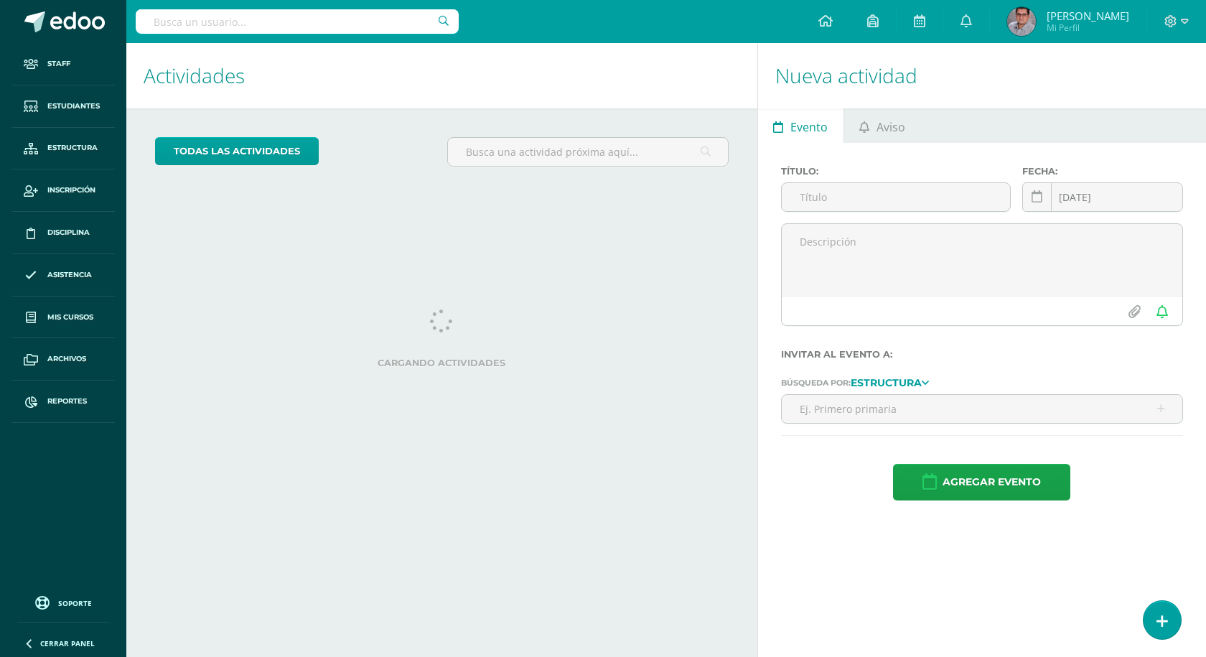
click at [80, 394] on link "Reportes" at bounding box center [62, 401] width 103 height 42
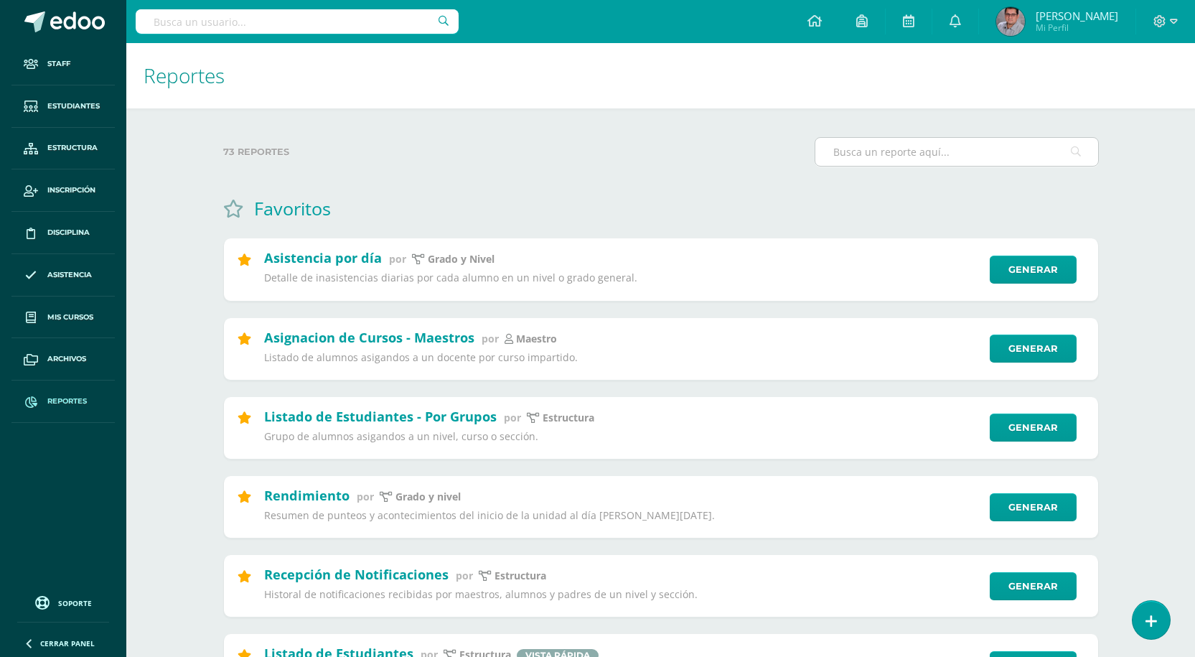
click at [904, 164] on input "text" at bounding box center [956, 152] width 283 height 28
click at [987, 143] on input "text" at bounding box center [956, 152] width 283 height 28
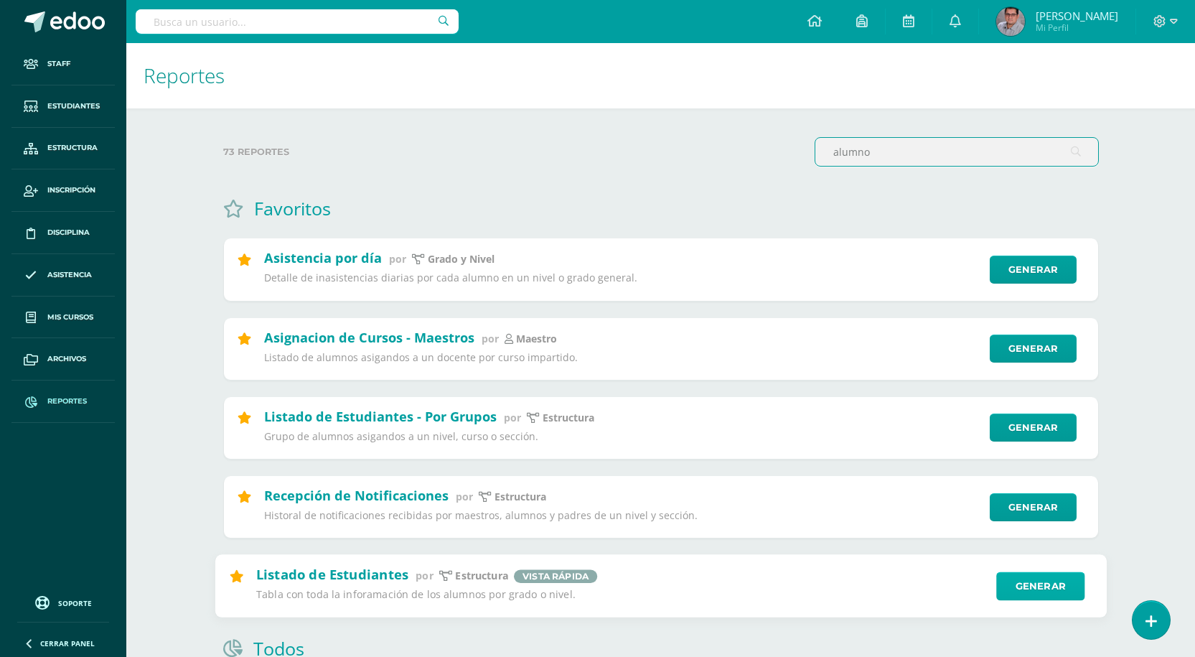
type input "alumno"
click at [1055, 591] on link "Generar" at bounding box center [1040, 585] width 88 height 29
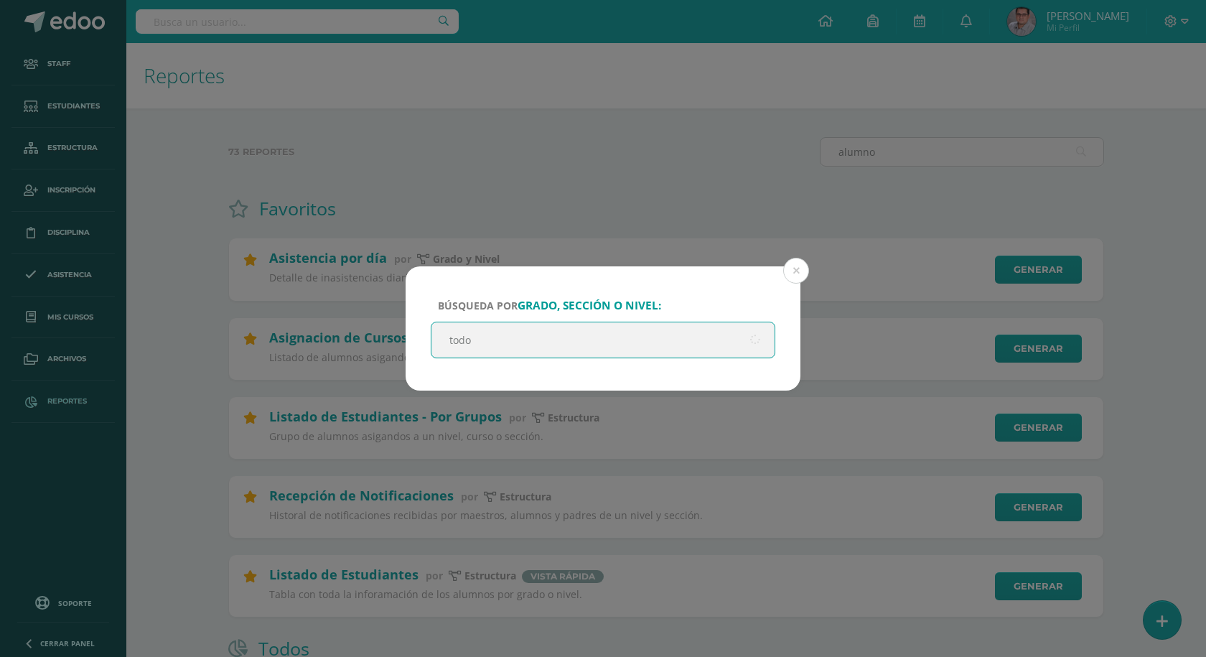
type input "todos"
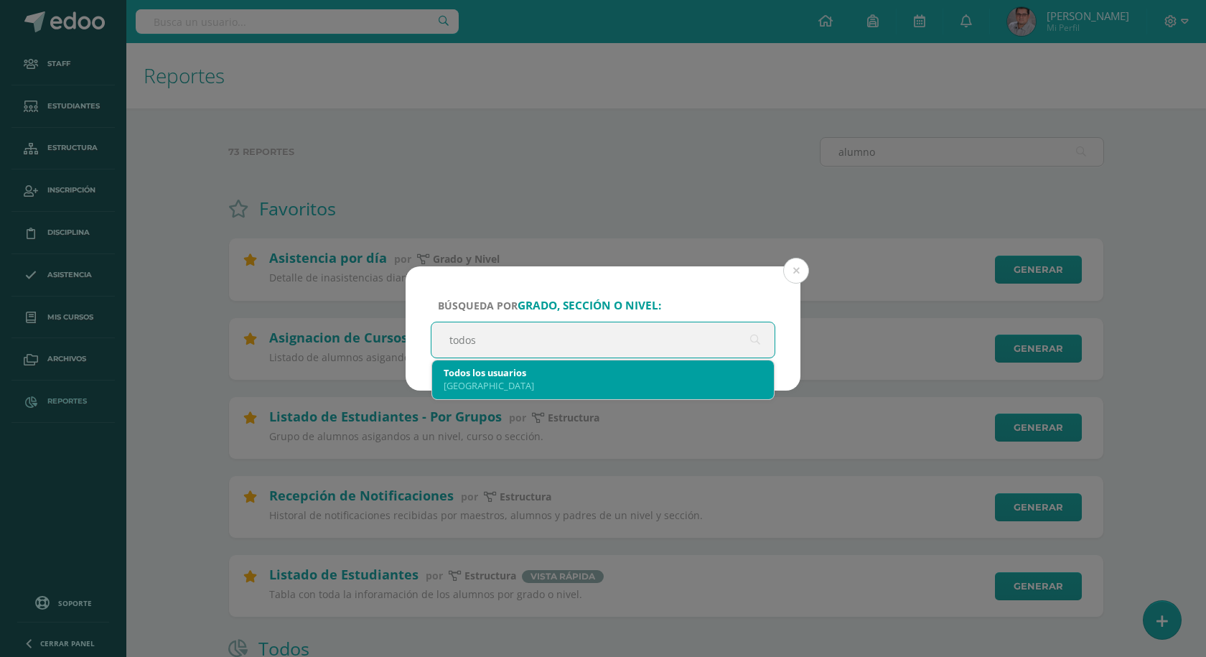
click at [573, 381] on div "[GEOGRAPHIC_DATA]" at bounding box center [602, 385] width 319 height 13
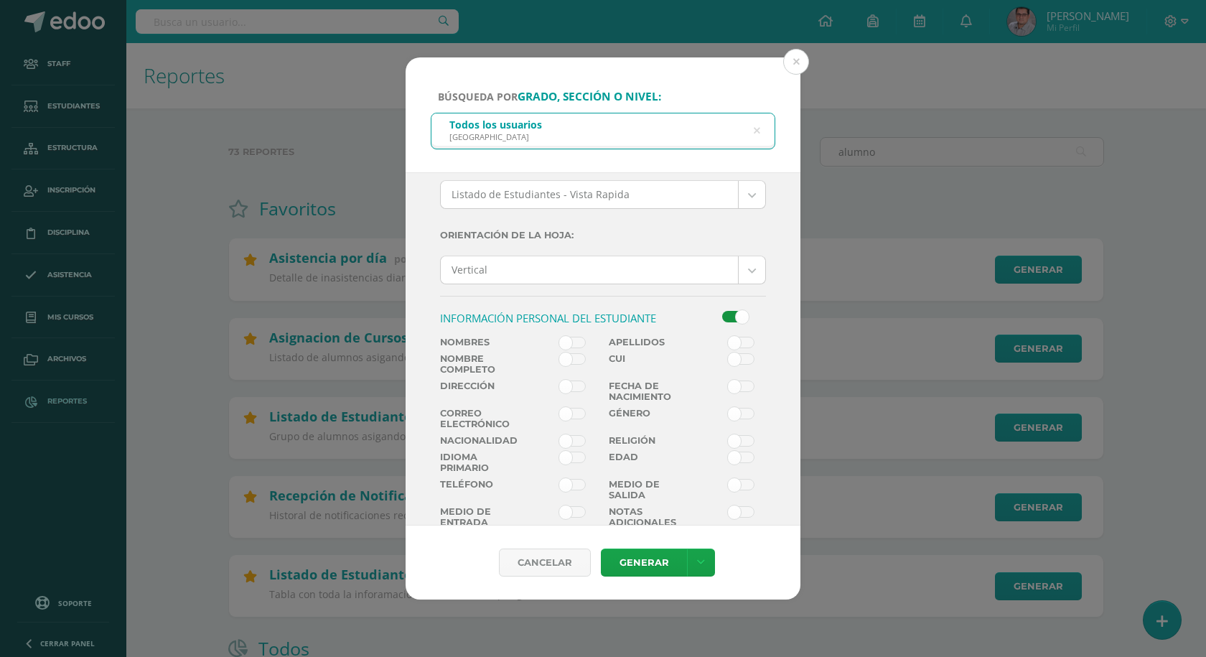
scroll to position [215, 0]
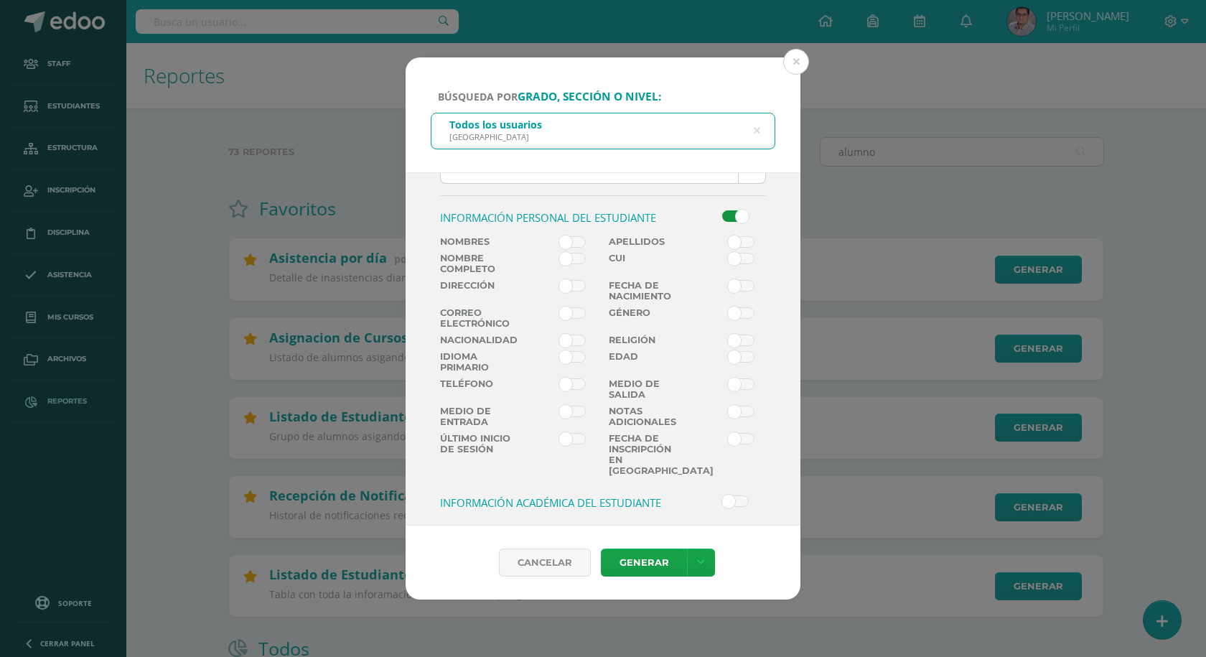
click at [575, 245] on span at bounding box center [572, 241] width 27 height 11
click at [0, 0] on input "checkbox" at bounding box center [0, 0] width 0 height 0
click at [743, 241] on span at bounding box center [741, 241] width 27 height 11
click at [0, 0] on input "checkbox" at bounding box center [0, 0] width 0 height 0
click at [570, 319] on label at bounding box center [561, 320] width 85 height 27
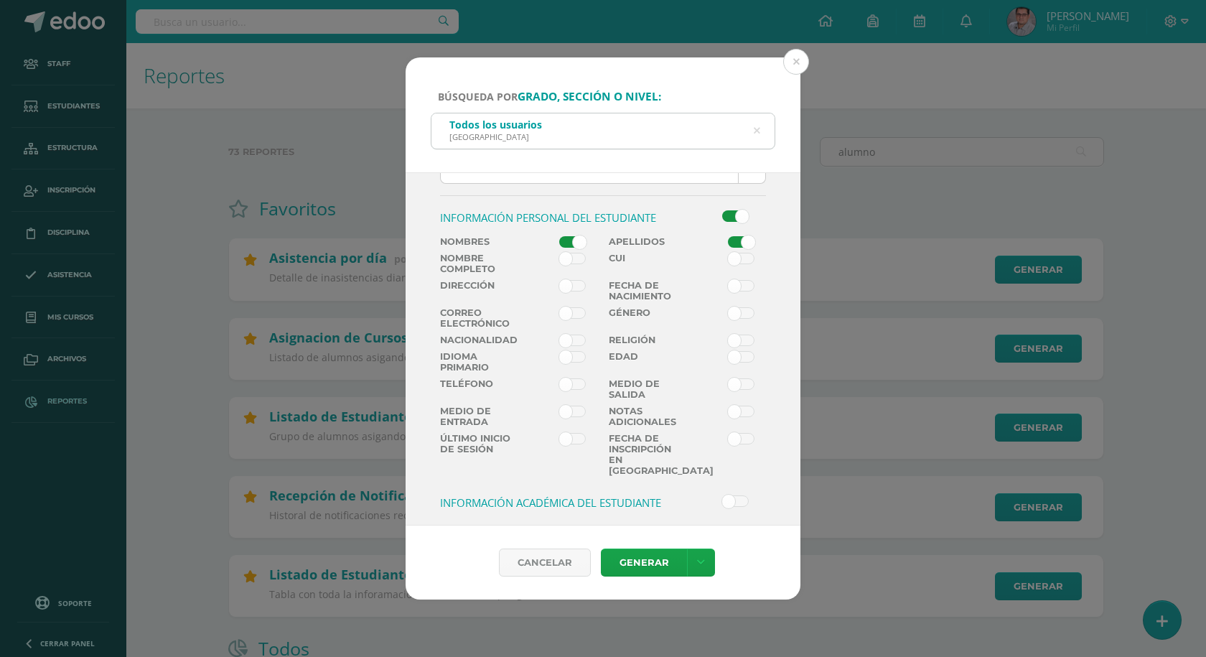
click at [0, 0] on input "checkbox" at bounding box center [0, 0] width 0 height 0
click at [563, 318] on span at bounding box center [572, 312] width 27 height 11
click at [0, 0] on input "checkbox" at bounding box center [0, 0] width 0 height 0
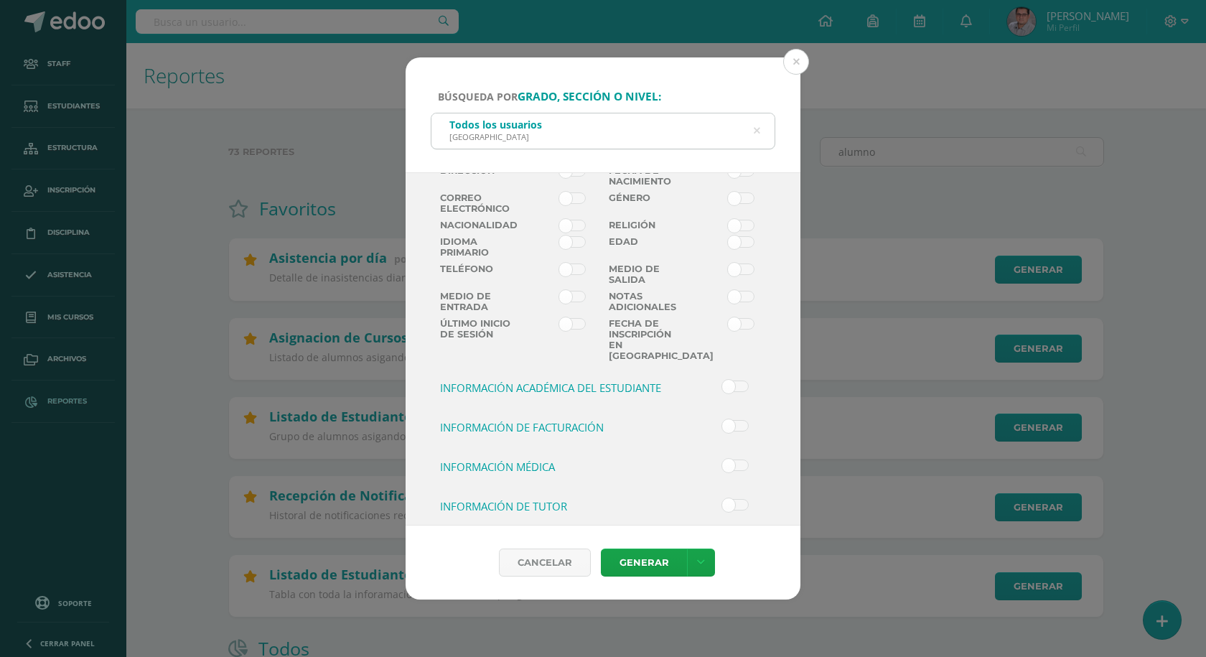
scroll to position [331, 0]
click at [565, 384] on div "Información académica del Estudiante" at bounding box center [560, 393] width 253 height 26
click at [575, 380] on h3 "Información académica del Estudiante" at bounding box center [561, 387] width 242 height 14
click at [0, 0] on input "checkbox" at bounding box center [0, 0] width 0 height 0
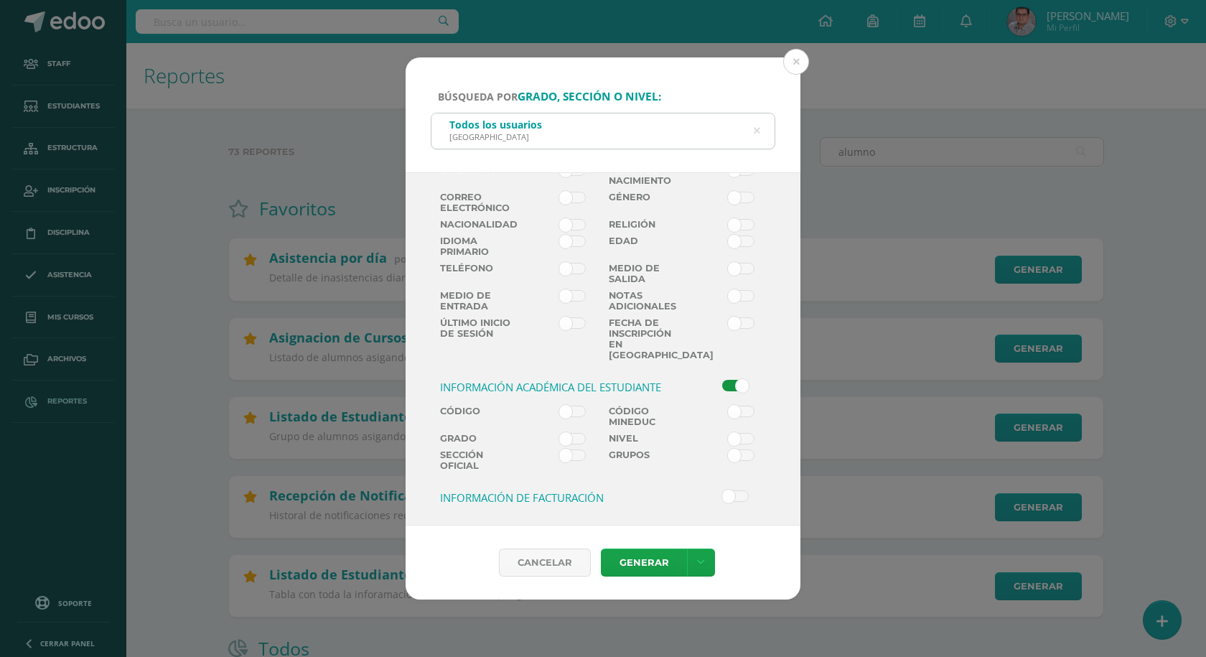
click at [559, 405] on span at bounding box center [572, 410] width 27 height 11
click at [0, 0] on input "checkbox" at bounding box center [0, 0] width 0 height 0
click at [560, 433] on span at bounding box center [572, 438] width 27 height 11
click at [0, 0] on input "checkbox" at bounding box center [0, 0] width 0 height 0
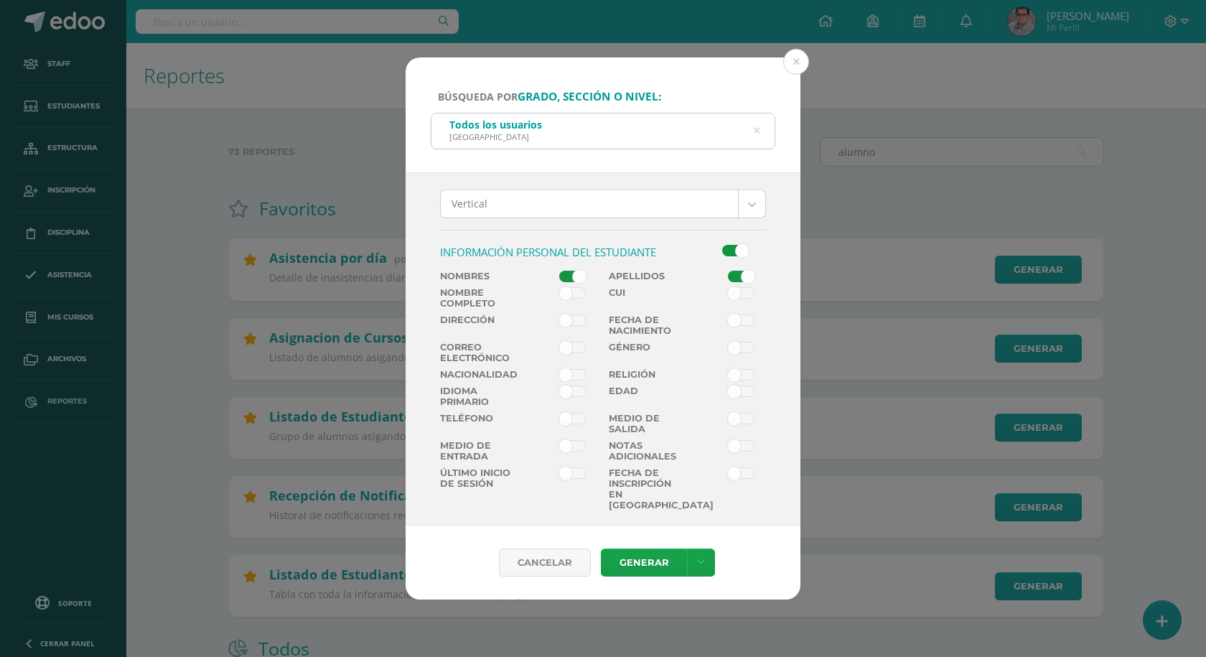
scroll to position [402, 0]
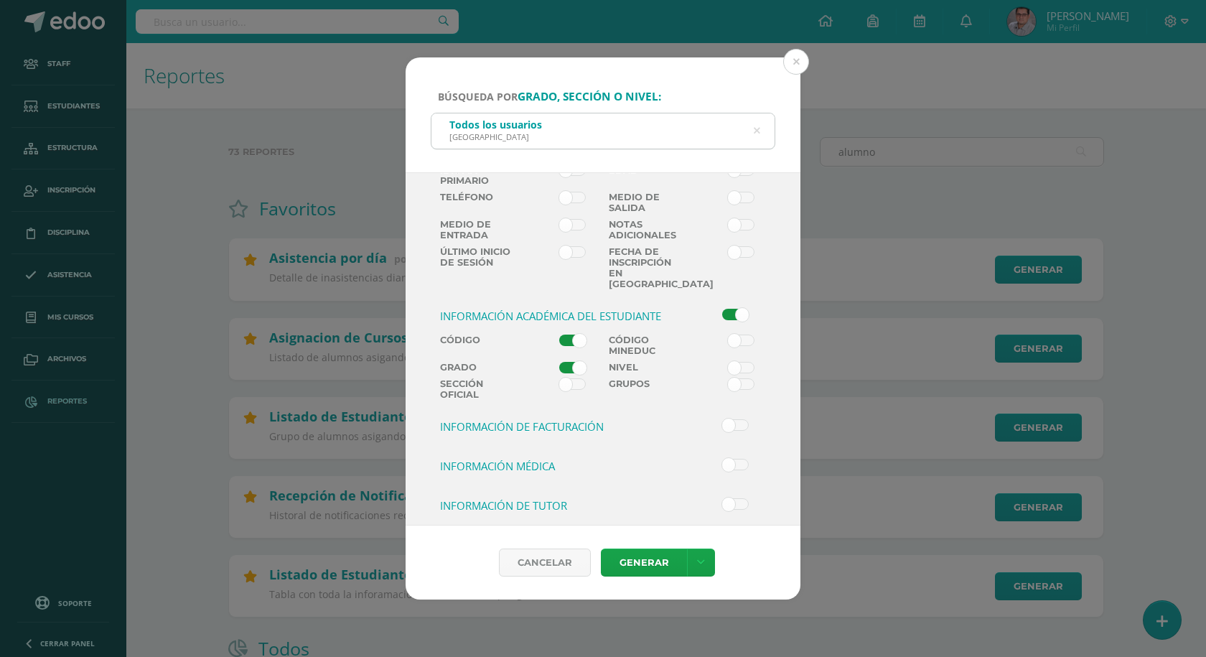
click at [657, 362] on label "Nivel" at bounding box center [645, 367] width 85 height 11
click at [0, 0] on input "checkbox" at bounding box center [0, 0] width 0 height 0
click at [572, 378] on span at bounding box center [572, 383] width 27 height 11
click at [0, 0] on input "checkbox" at bounding box center [0, 0] width 0 height 0
click at [646, 378] on label "Grupos" at bounding box center [645, 389] width 85 height 22
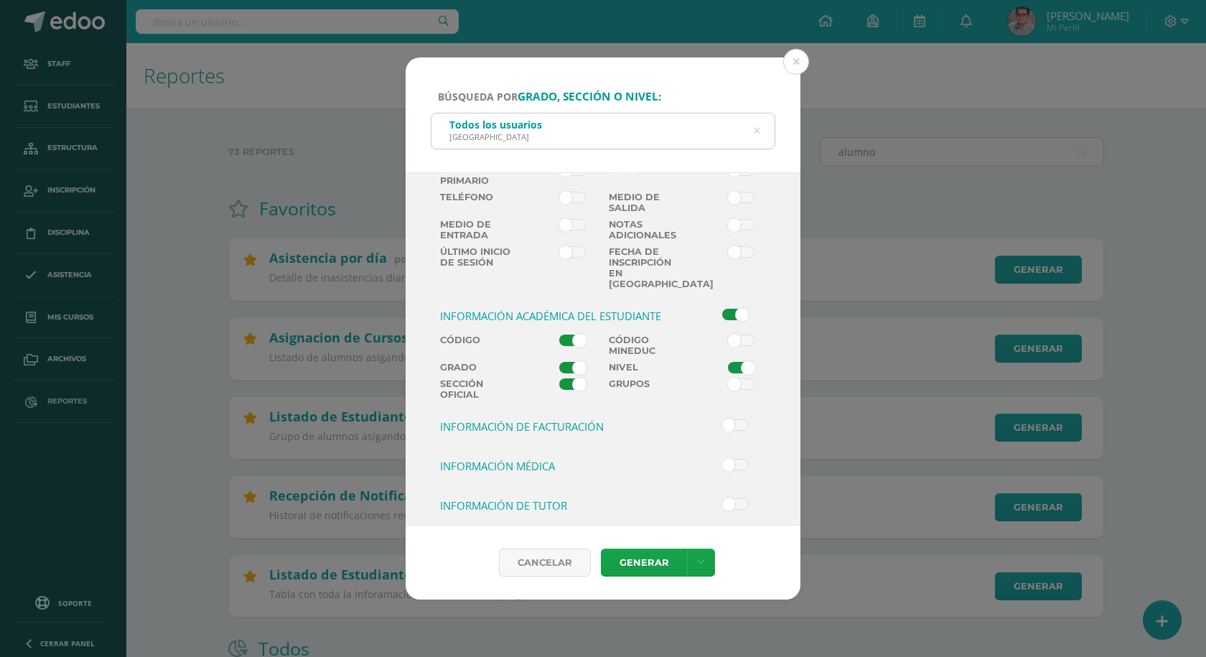
click at [0, 0] on input "checkbox" at bounding box center [0, 0] width 0 height 0
click at [703, 569] on link at bounding box center [701, 562] width 28 height 28
click at [763, 568] on div "Cancelar Generar" at bounding box center [603, 562] width 372 height 28
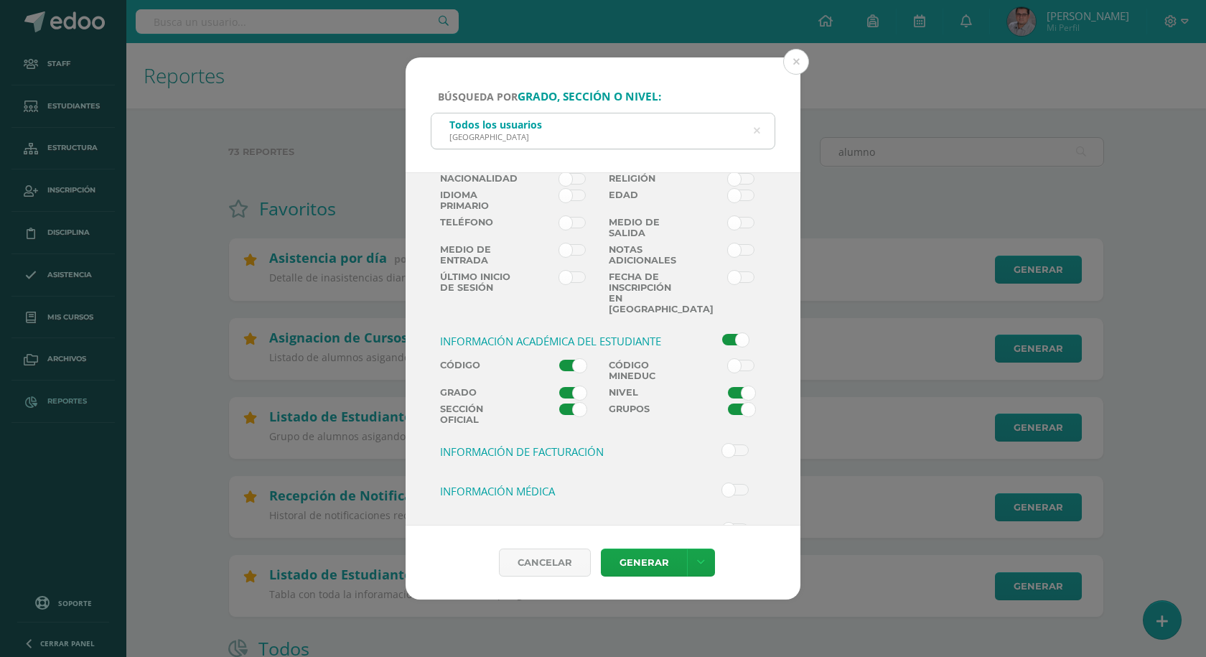
scroll to position [187, 0]
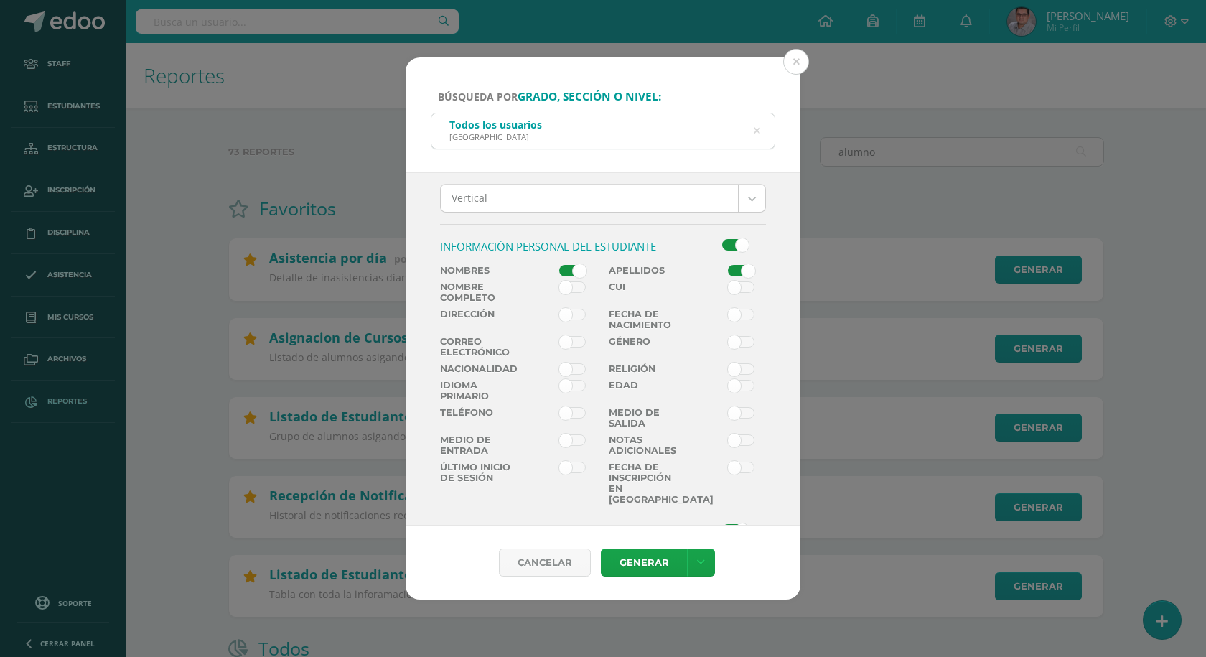
click at [739, 319] on span at bounding box center [741, 314] width 27 height 11
click at [0, 0] on input "checkbox" at bounding box center [0, 0] width 0 height 0
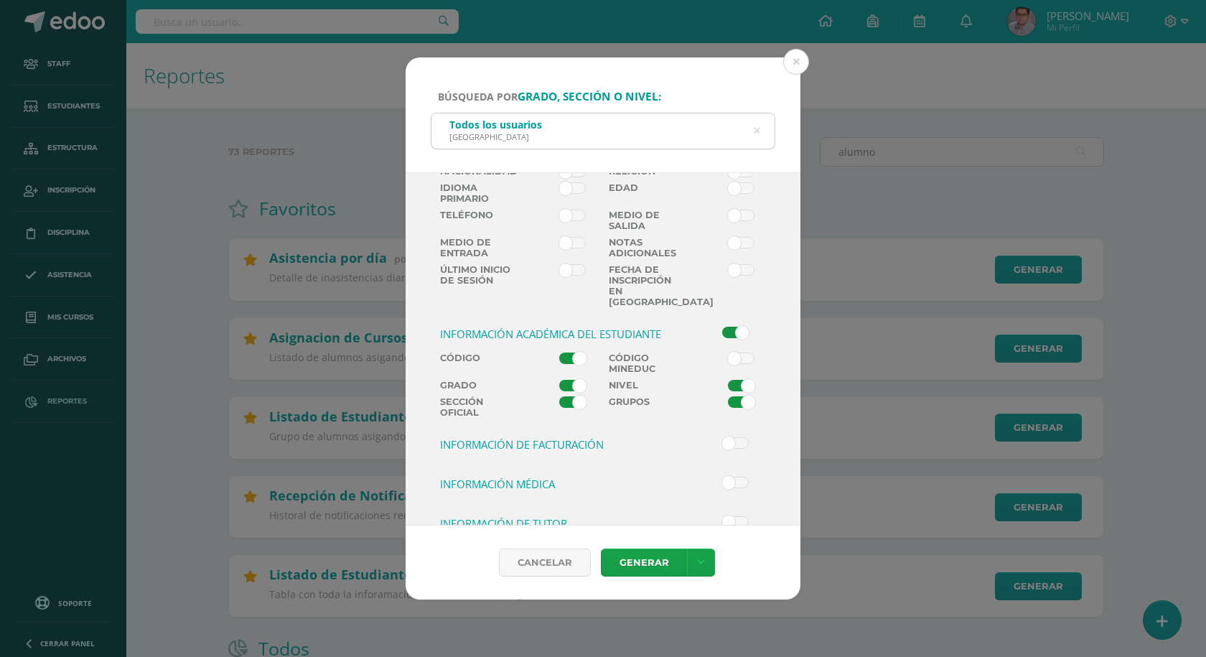
scroll to position [402, 0]
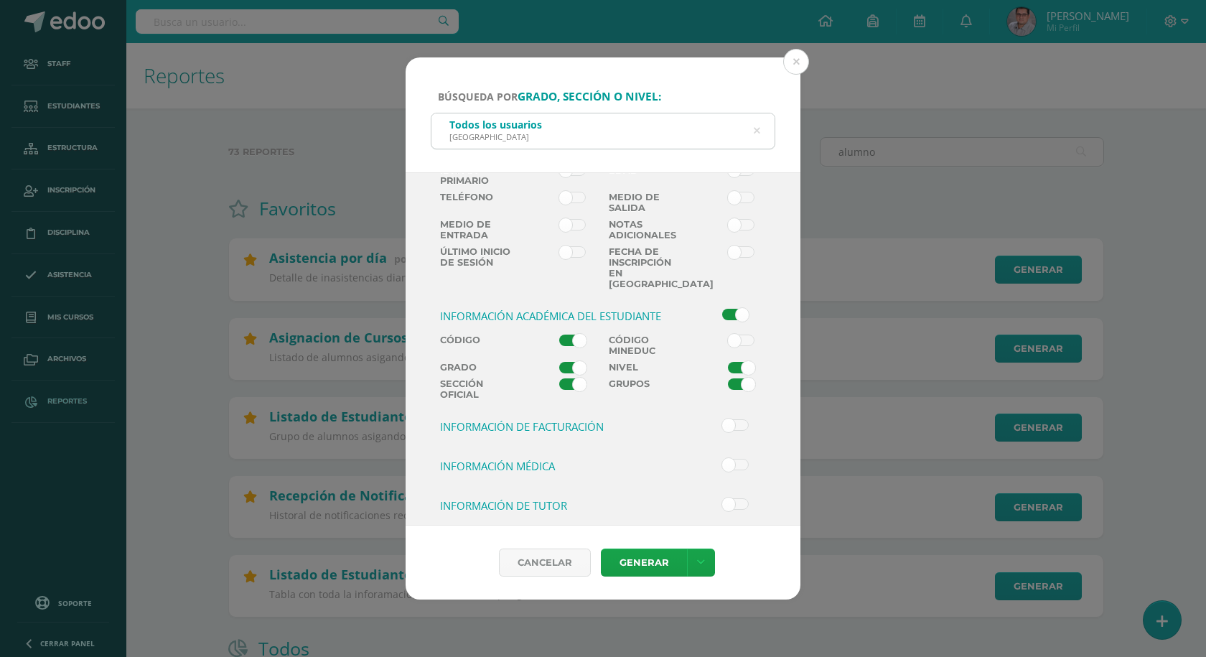
click at [588, 419] on h3 "Información de facturación" at bounding box center [561, 426] width 242 height 14
click at [0, 0] on input "checkbox" at bounding box center [0, 0] width 0 height 0
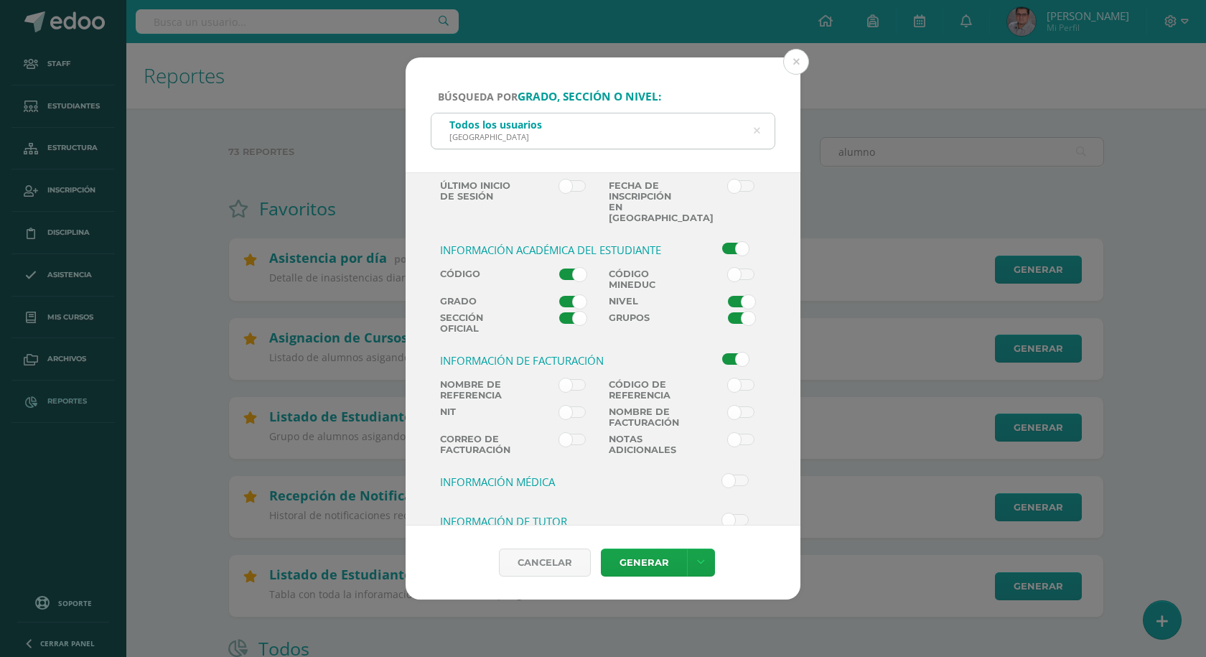
scroll to position [474, 0]
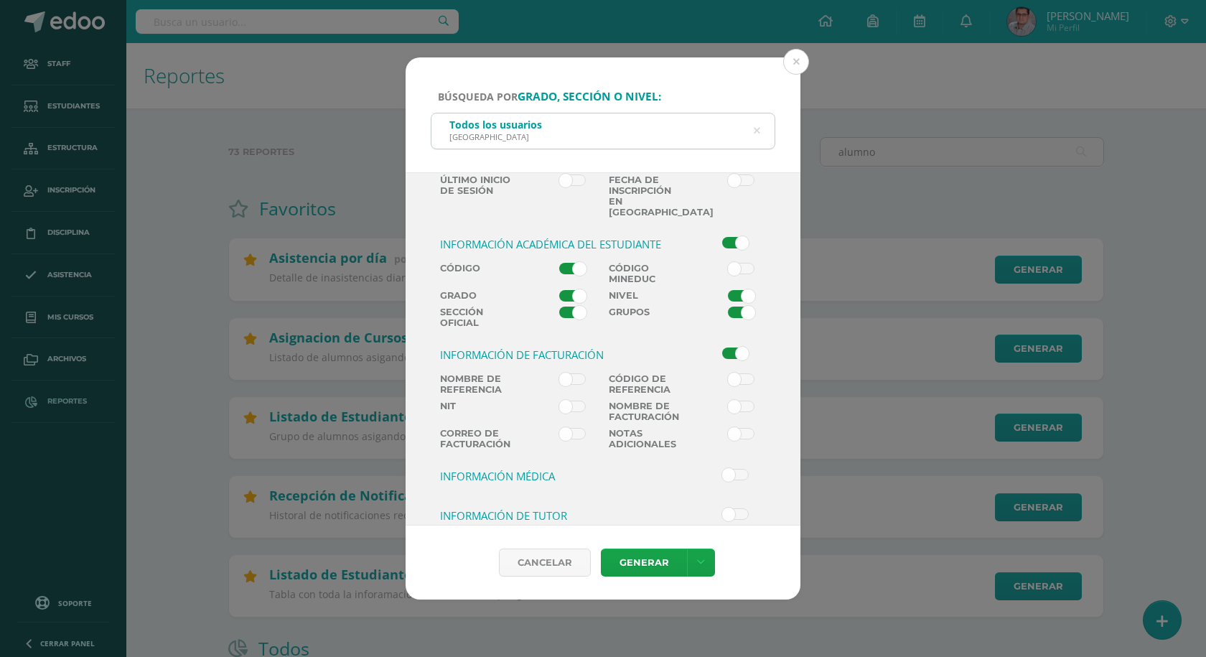
click at [735, 401] on span at bounding box center [741, 405] width 27 height 11
click at [0, 0] on input "checkbox" at bounding box center [0, 0] width 0 height 0
click at [568, 400] on span at bounding box center [572, 405] width 27 height 11
click at [0, 0] on input "checkbox" at bounding box center [0, 0] width 0 height 0
click at [568, 428] on span at bounding box center [572, 433] width 27 height 11
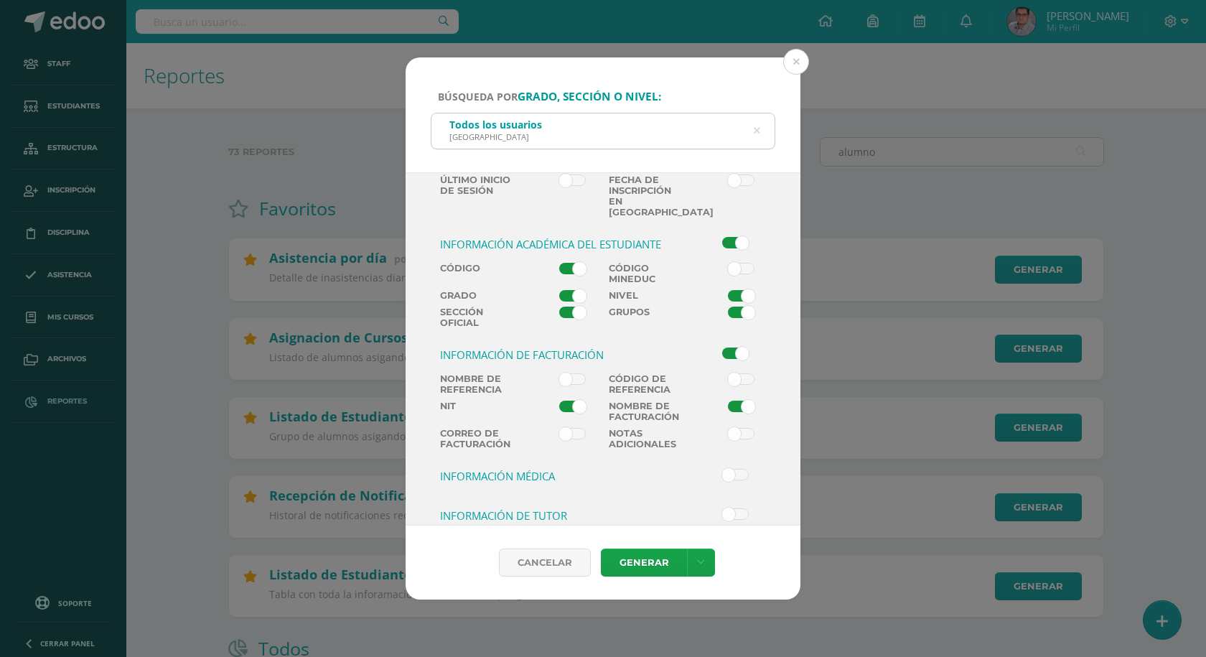
click at [0, 0] on input "checkbox" at bounding box center [0, 0] width 0 height 0
click at [591, 508] on h3 "Información de tutor" at bounding box center [561, 515] width 242 height 14
click at [0, 0] on input "checkbox" at bounding box center [0, 0] width 0 height 0
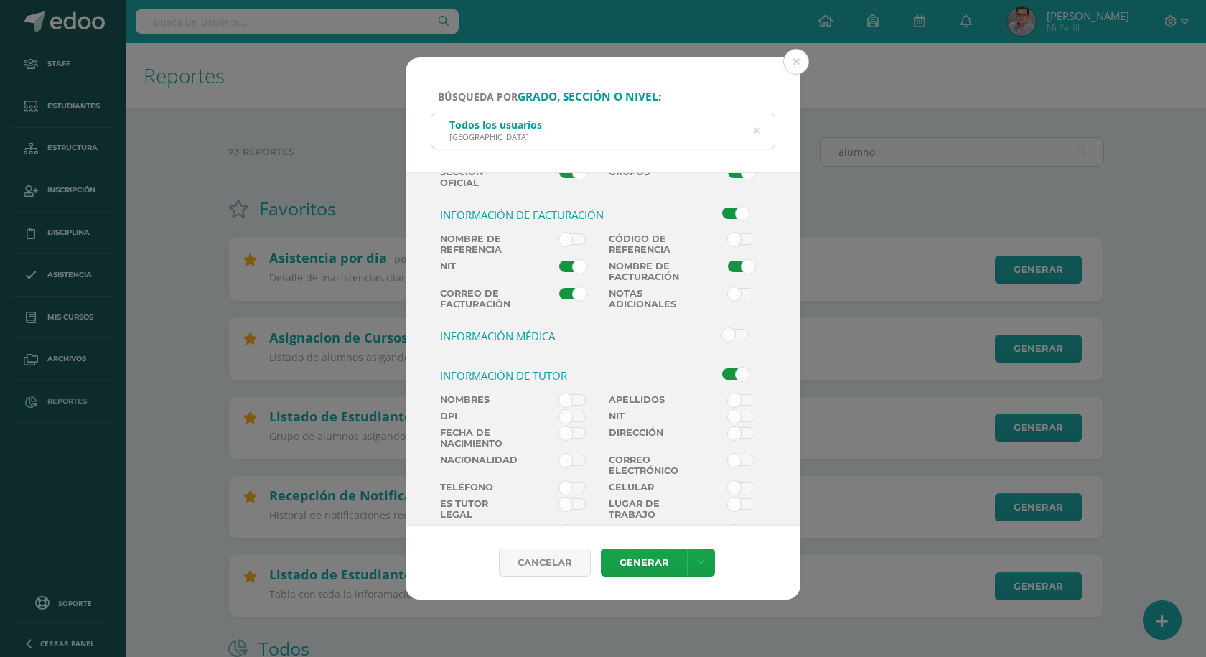
scroll to position [680, 0]
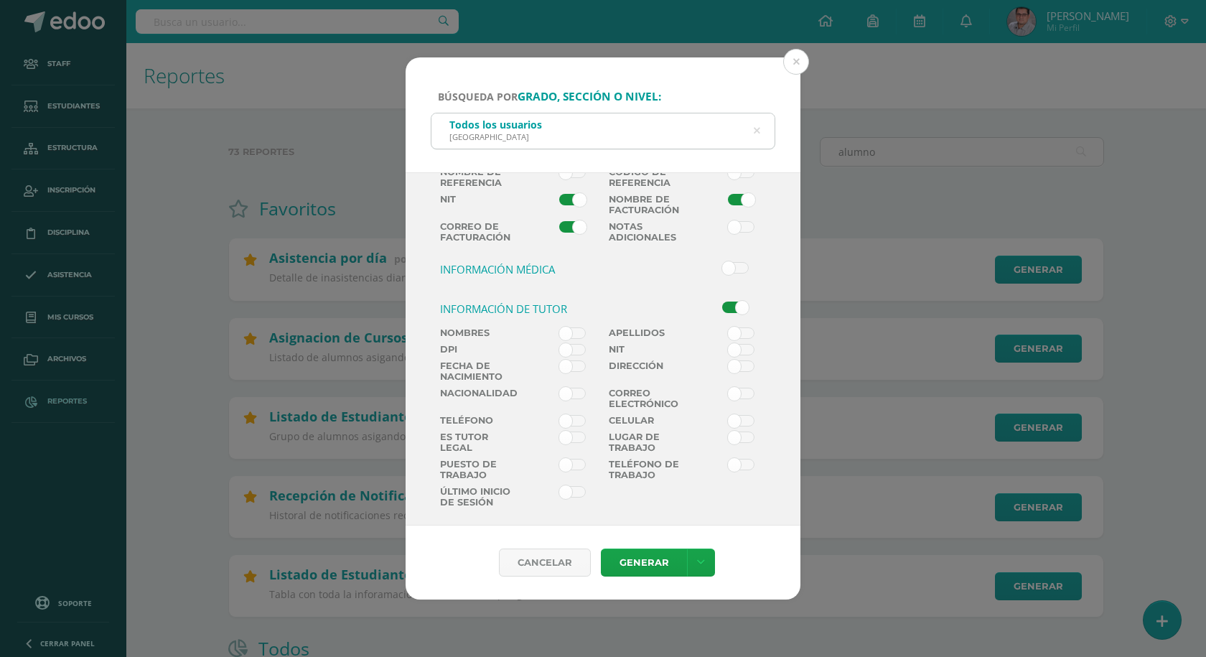
click at [572, 327] on span at bounding box center [572, 332] width 27 height 11
click at [0, 0] on input "checkbox" at bounding box center [0, 0] width 0 height 0
click at [652, 327] on label "Apellidos" at bounding box center [645, 332] width 85 height 11
click at [0, 0] on input "checkbox" at bounding box center [0, 0] width 0 height 0
click at [655, 388] on label "Correo electrónico" at bounding box center [645, 399] width 85 height 22
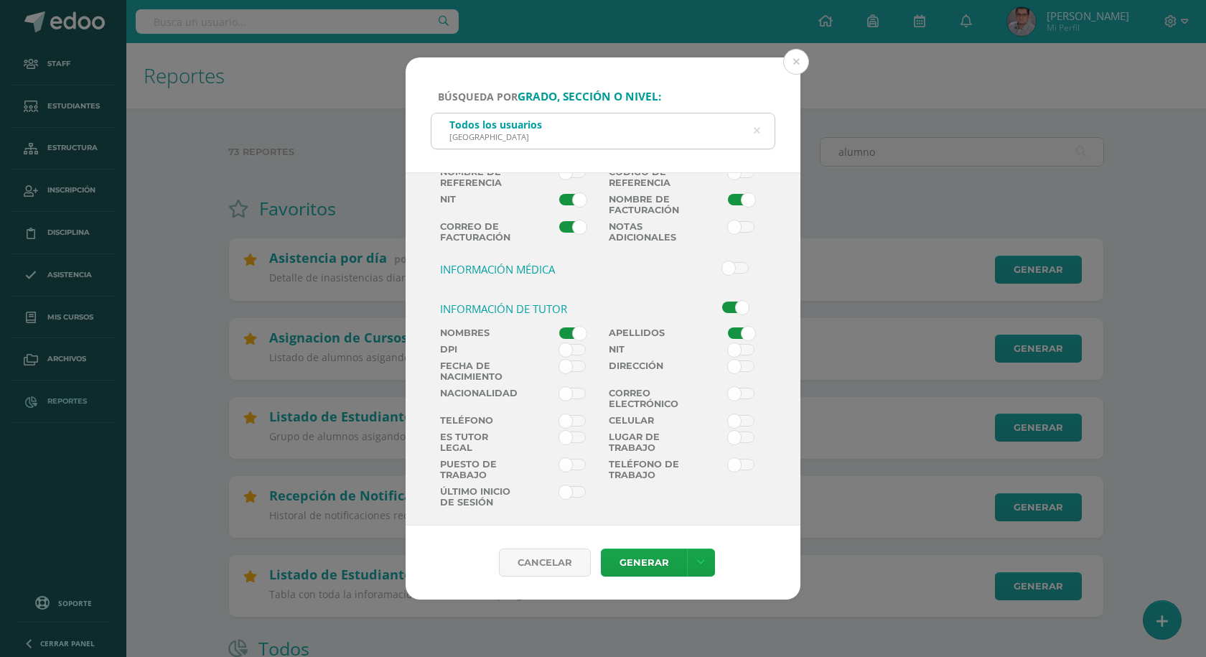
click at [0, 0] on input "checkbox" at bounding box center [0, 0] width 0 height 0
click at [657, 415] on label "Celular" at bounding box center [645, 420] width 85 height 11
click at [0, 0] on input "checkbox" at bounding box center [0, 0] width 0 height 0
click at [566, 431] on span at bounding box center [572, 436] width 27 height 11
click at [0, 0] on input "checkbox" at bounding box center [0, 0] width 0 height 0
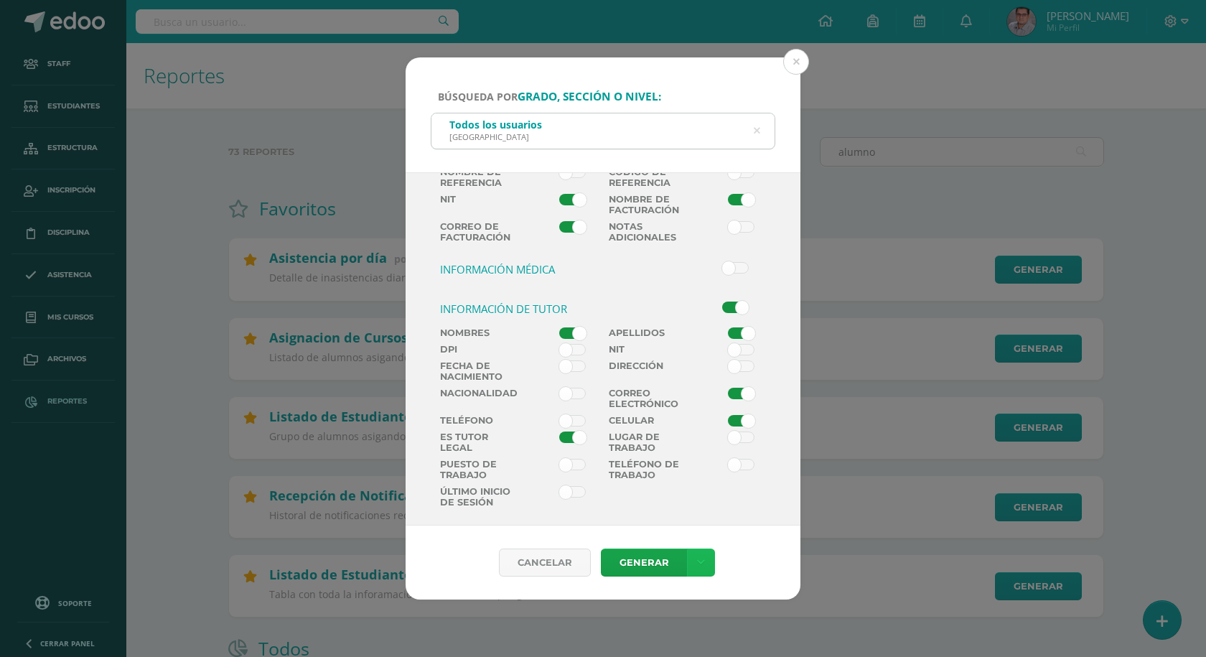
click at [710, 550] on link at bounding box center [701, 562] width 28 height 28
click at [728, 516] on link "Descargar como XLS" at bounding box center [700, 514] width 153 height 22
drag, startPoint x: 564, startPoint y: 511, endPoint x: 685, endPoint y: 511, distance: 121.3
click at [685, 511] on div "Nombres Apellidos DPI NIT Fecha de Nacimiento Dirección Nacionalidad Correo ele…" at bounding box center [602, 420] width 337 height 186
click at [689, 510] on div "Nombres Apellidos DPI NIT Fecha de Nacimiento Dirección Nacionalidad Correo ele…" at bounding box center [602, 420] width 337 height 186
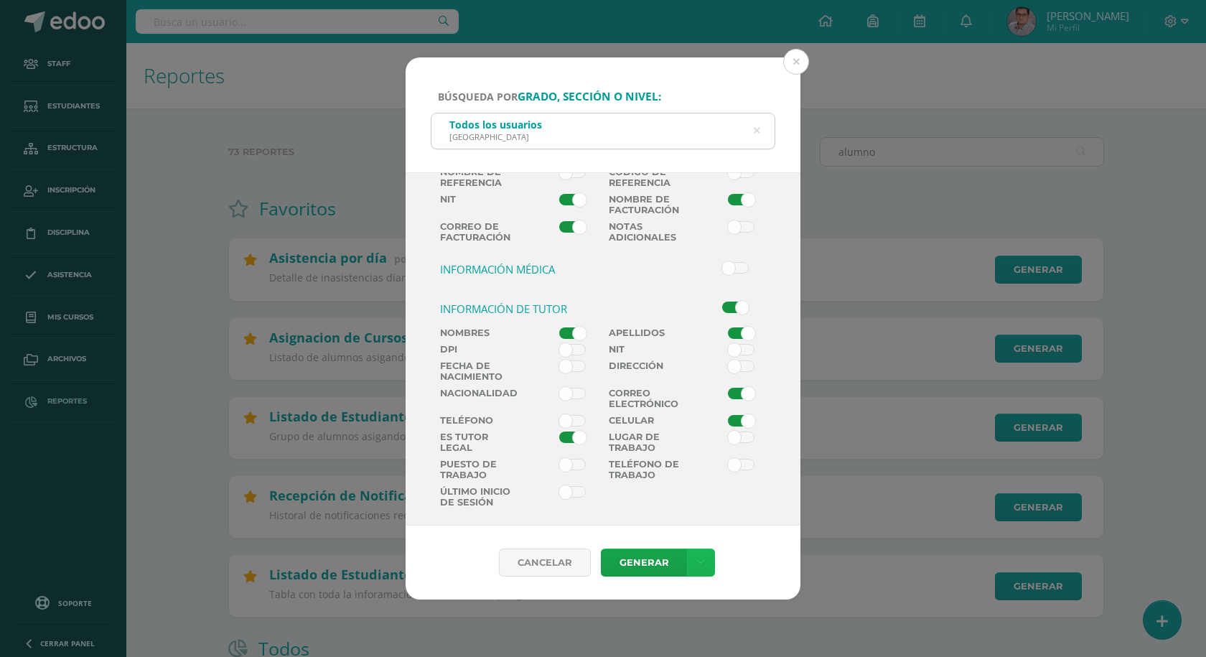
click at [697, 565] on icon at bounding box center [701, 562] width 8 height 12
click at [735, 472] on link "Descargar como HTML" at bounding box center [700, 470] width 153 height 22
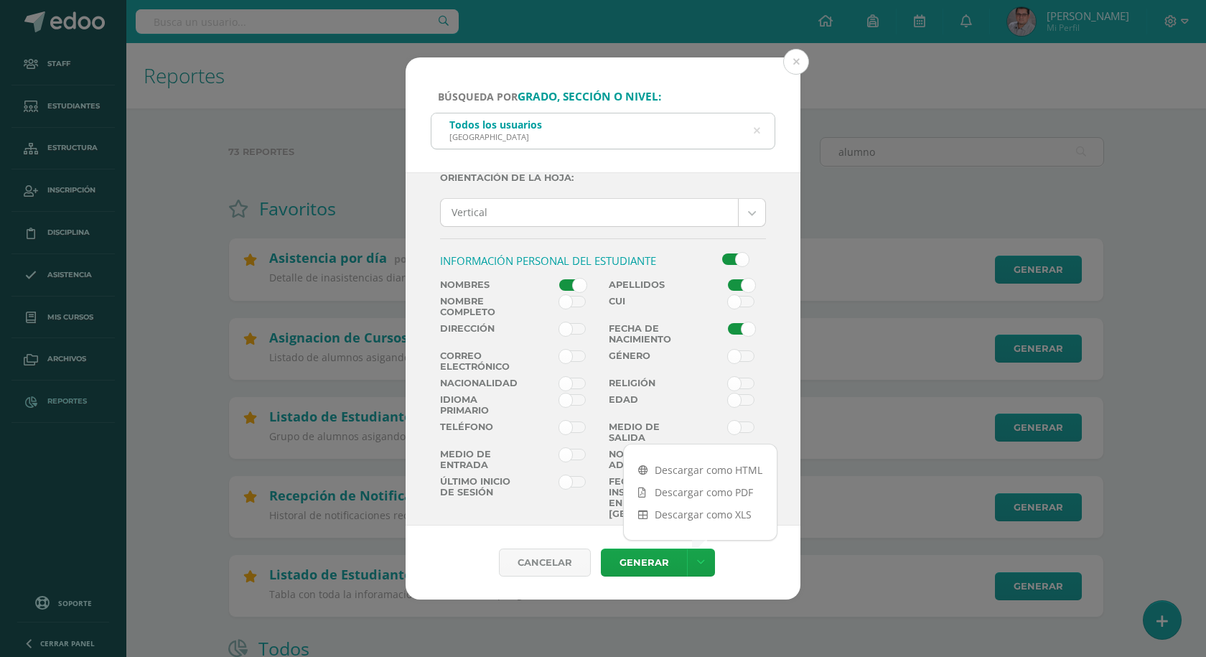
scroll to position [0, 0]
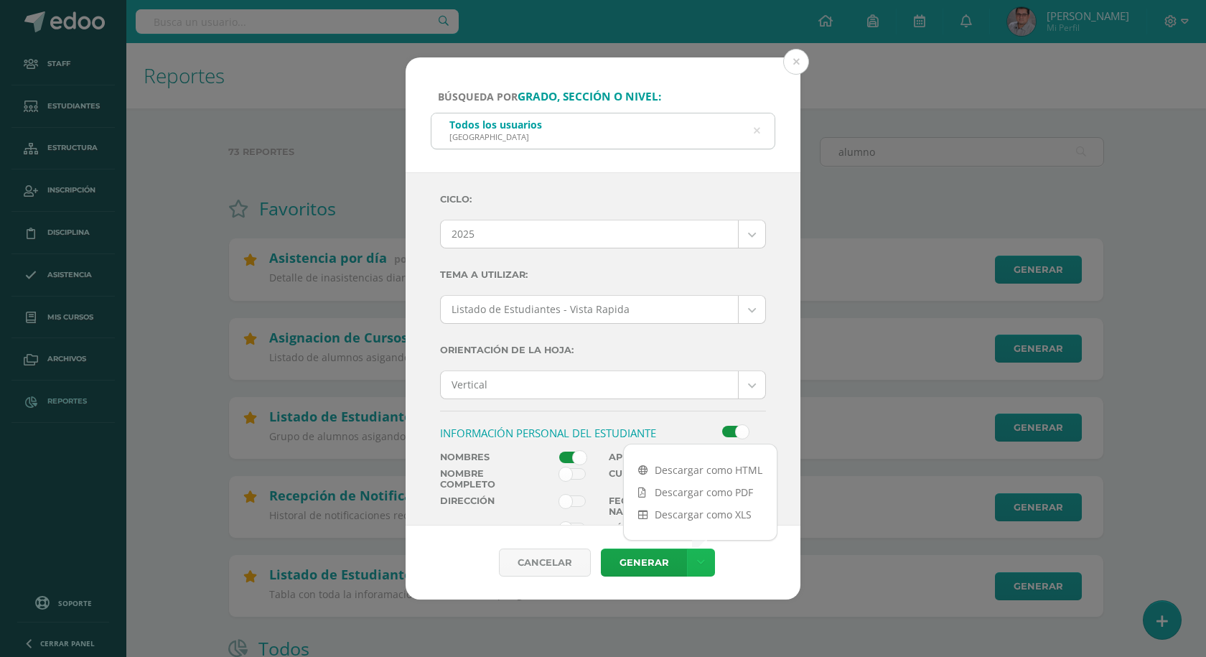
click at [712, 567] on link at bounding box center [701, 562] width 28 height 28
click at [733, 564] on div "Cancelar Generar" at bounding box center [603, 562] width 372 height 28
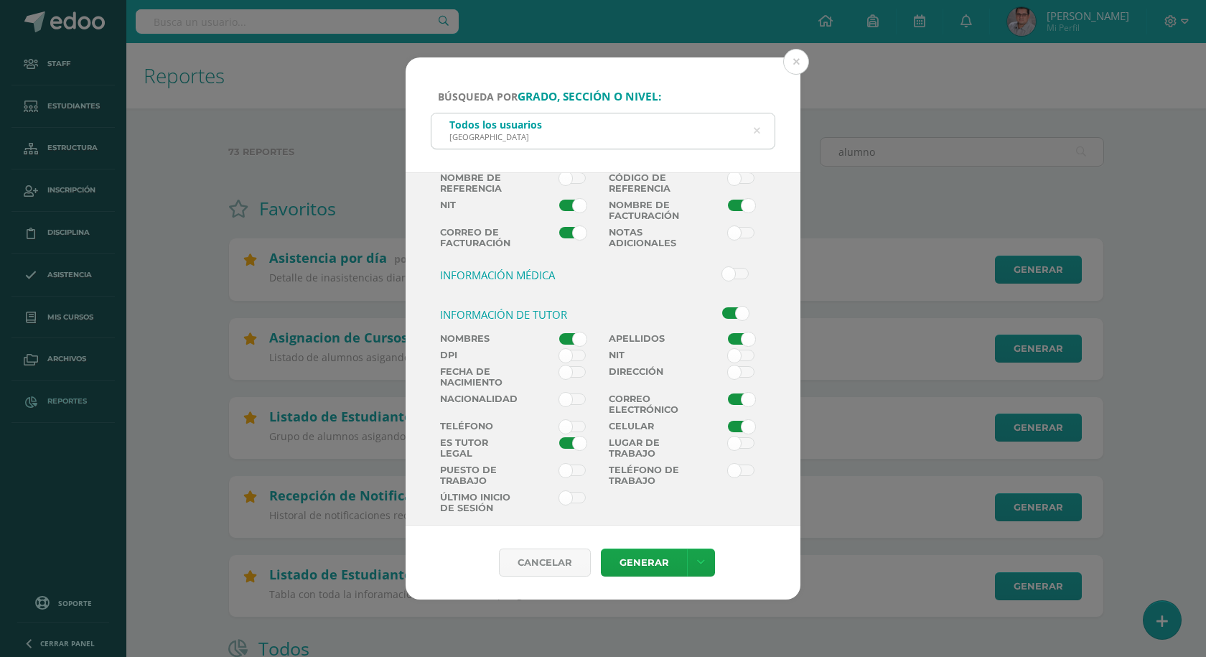
scroll to position [680, 0]
